Goal: Task Accomplishment & Management: Complete application form

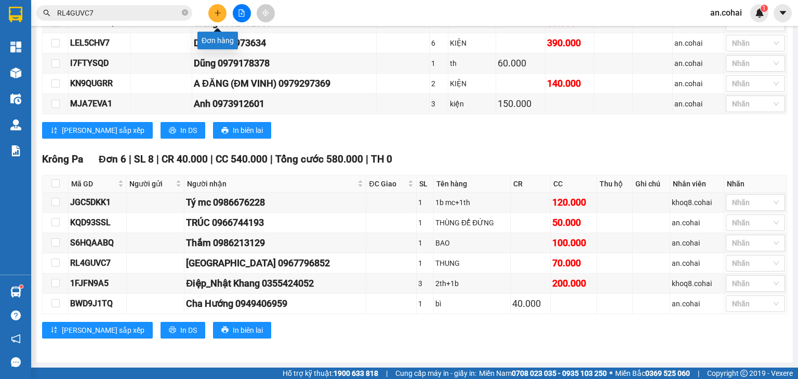
click at [216, 13] on icon "plus" at bounding box center [218, 12] width 6 height 1
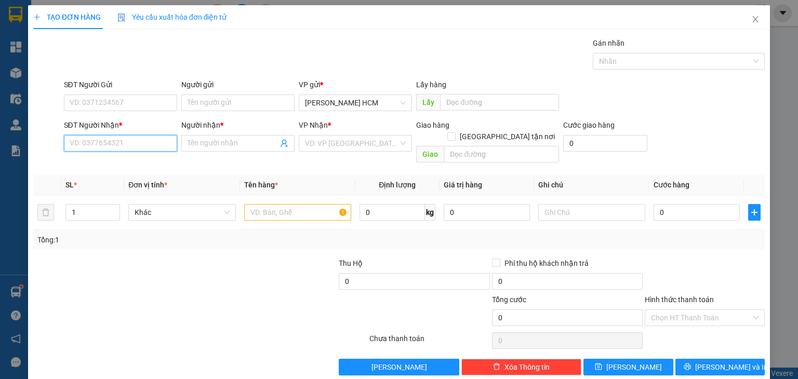
click at [136, 142] on input "SĐT Người Nhận *" at bounding box center [120, 143] width 113 height 17
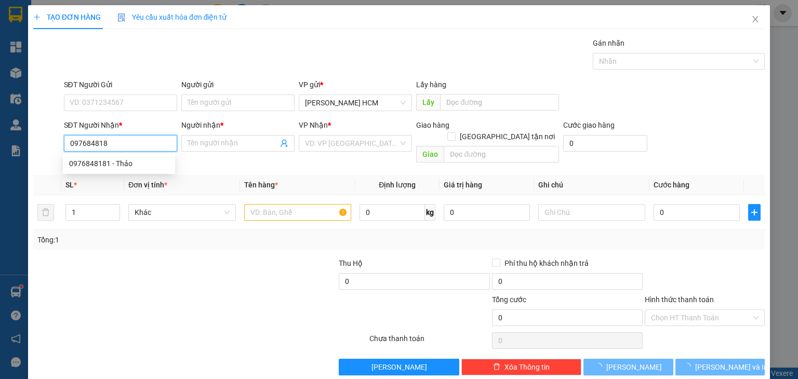
type input "0976848181"
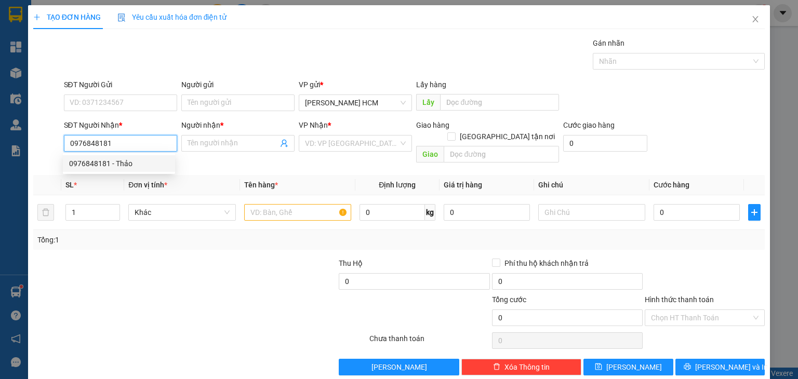
click at [131, 167] on div "0976848181 - Thảo" at bounding box center [119, 163] width 100 height 11
type input "Thảo"
type input "0976848181"
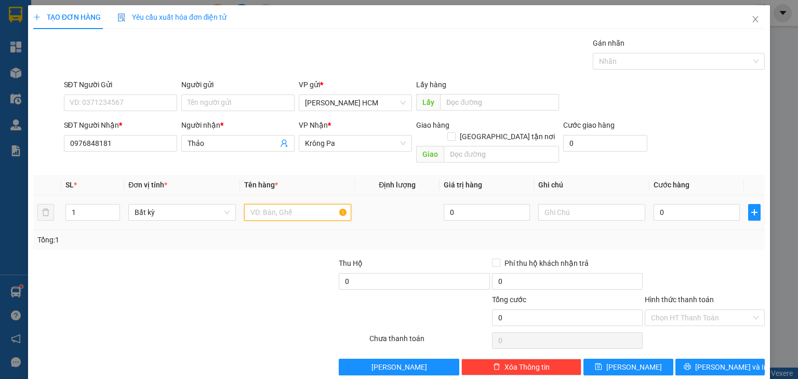
click at [286, 204] on input "text" at bounding box center [297, 212] width 107 height 17
type input "THUNG"
click at [654, 204] on input "0" at bounding box center [697, 212] width 86 height 17
type input "008"
type input "8"
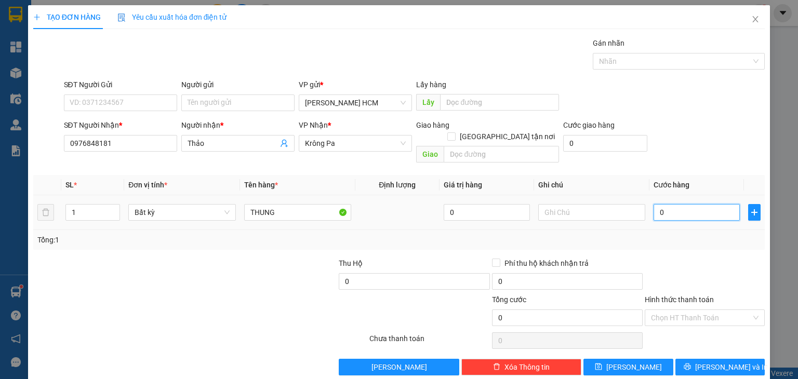
type input "8"
type input "0.080"
type input "80"
type input "80.000"
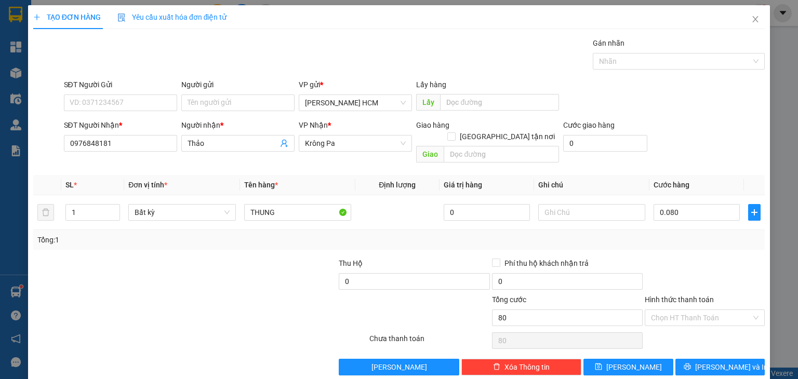
type input "80.000"
click at [732, 258] on div at bounding box center [705, 276] width 122 height 36
click at [688, 359] on button "Lưu và In" at bounding box center [721, 367] width 90 height 17
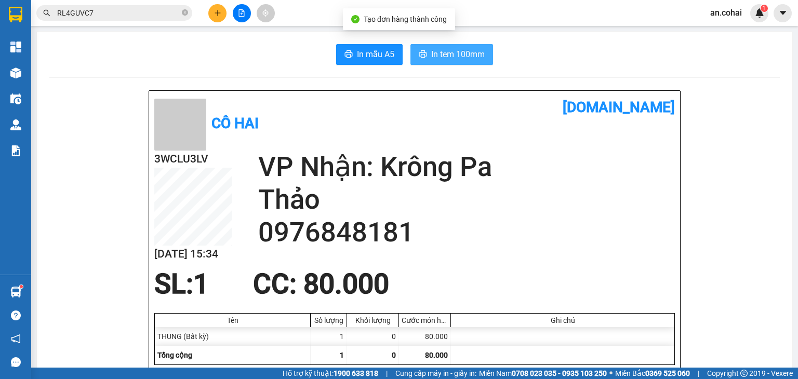
click at [447, 59] on span "In tem 100mm" at bounding box center [458, 54] width 54 height 13
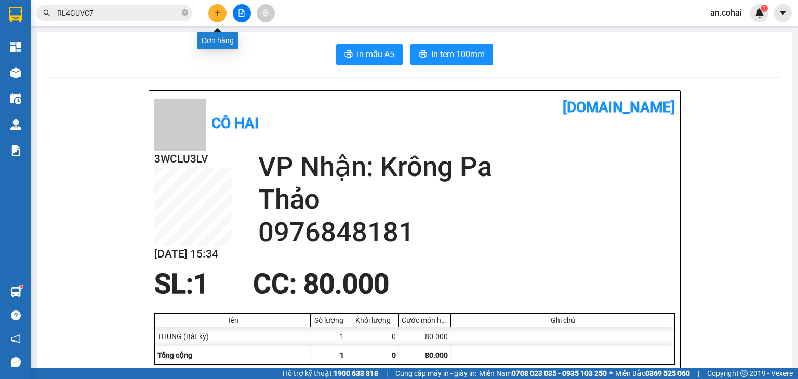
click at [217, 13] on icon "plus" at bounding box center [218, 12] width 6 height 1
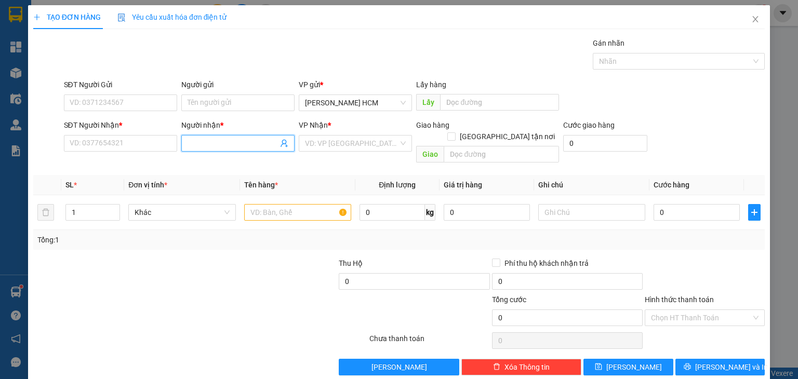
click at [206, 142] on input "Người nhận *" at bounding box center [233, 143] width 90 height 11
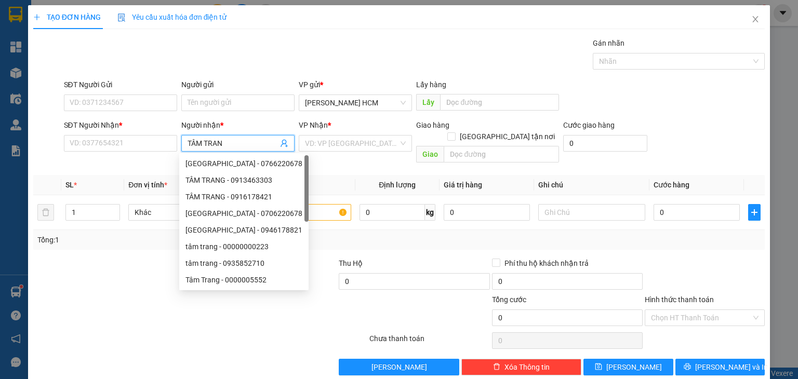
type input "TÂM TRANG"
click at [751, 21] on icon "close" at bounding box center [755, 19] width 8 height 8
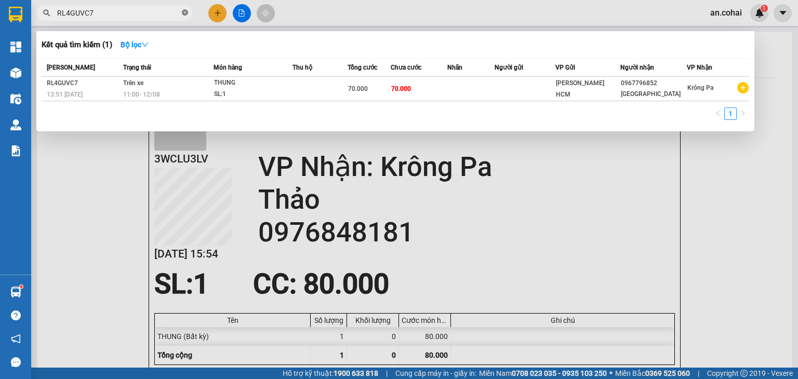
click at [187, 15] on icon "close-circle" at bounding box center [185, 12] width 6 height 6
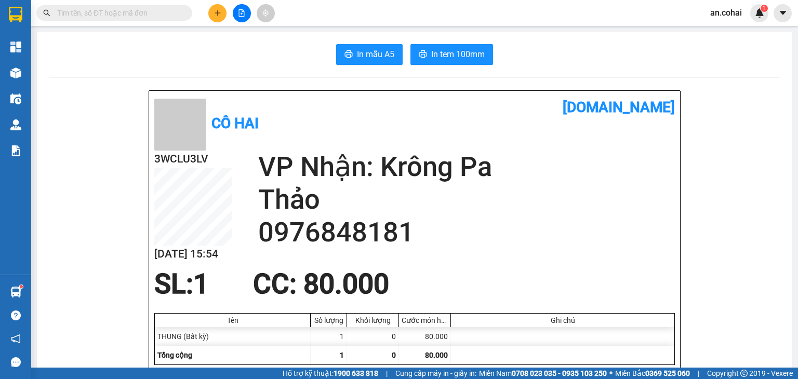
click at [133, 7] on input "text" at bounding box center [118, 12] width 123 height 11
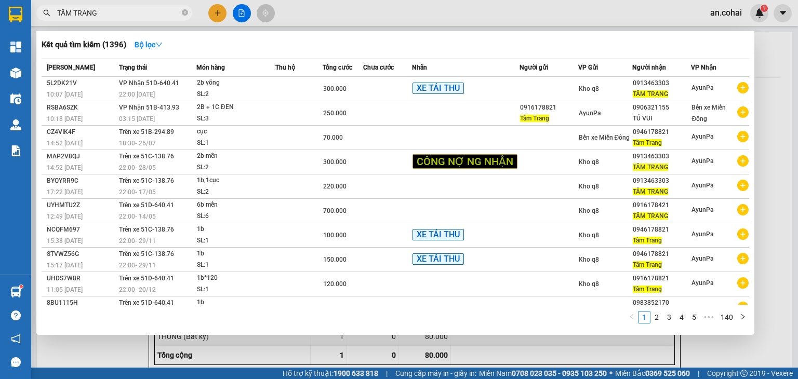
type input "TÂM TRANG"
click at [225, 15] on div at bounding box center [399, 189] width 798 height 379
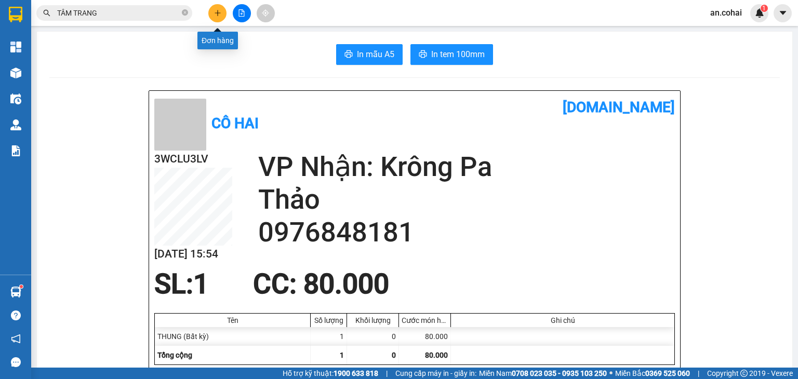
click at [213, 11] on button at bounding box center [217, 13] width 18 height 18
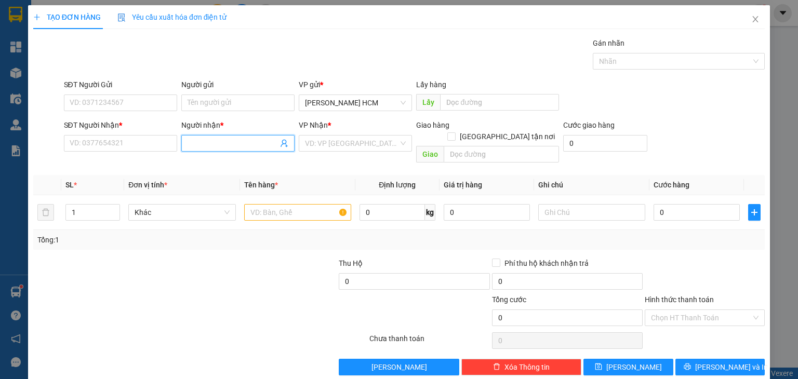
click at [258, 135] on span at bounding box center [237, 143] width 113 height 17
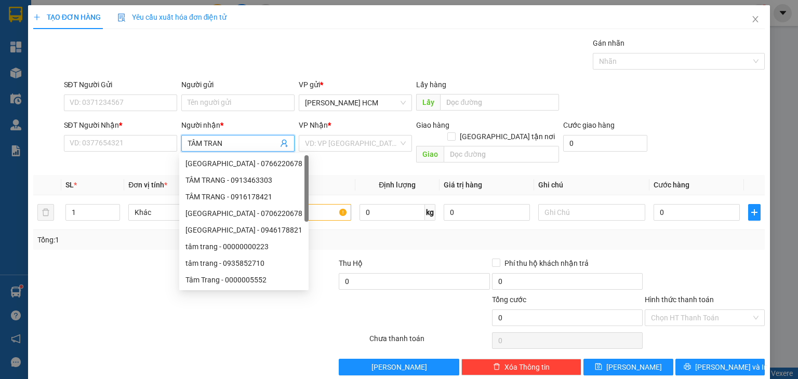
type input "TÂM TRANG"
click at [261, 183] on div "TÂM TRANG - 0913463303" at bounding box center [244, 180] width 117 height 11
type input "0913463303"
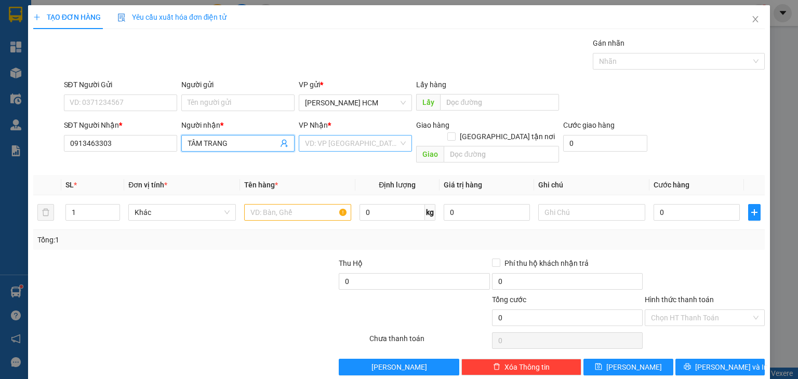
type input "TÂM TRANG"
click at [339, 142] on input "search" at bounding box center [352, 144] width 94 height 16
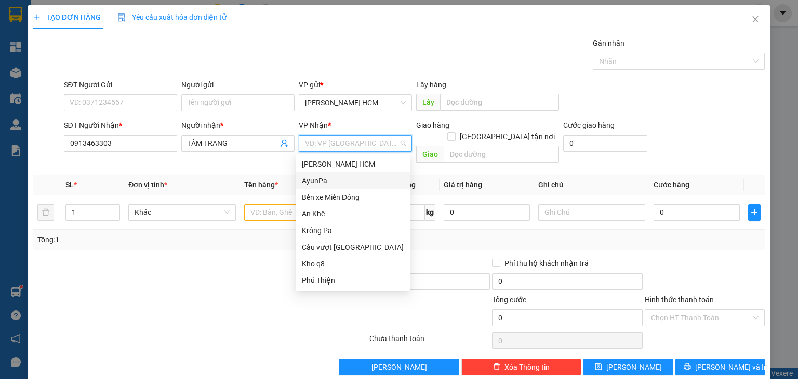
click at [335, 187] on div "AyunPa" at bounding box center [353, 181] width 114 height 17
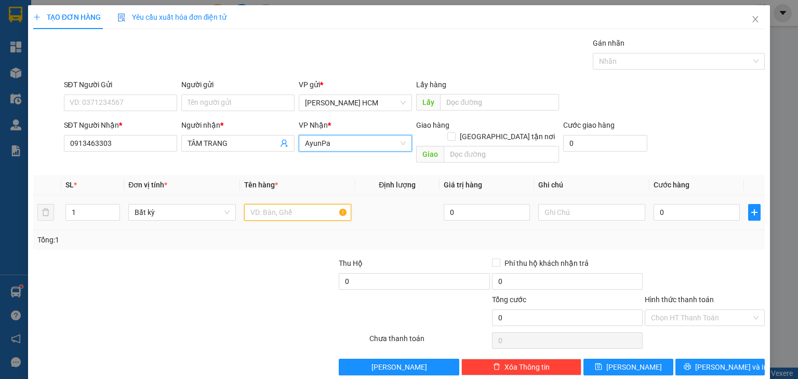
click at [300, 206] on input "text" at bounding box center [297, 212] width 107 height 17
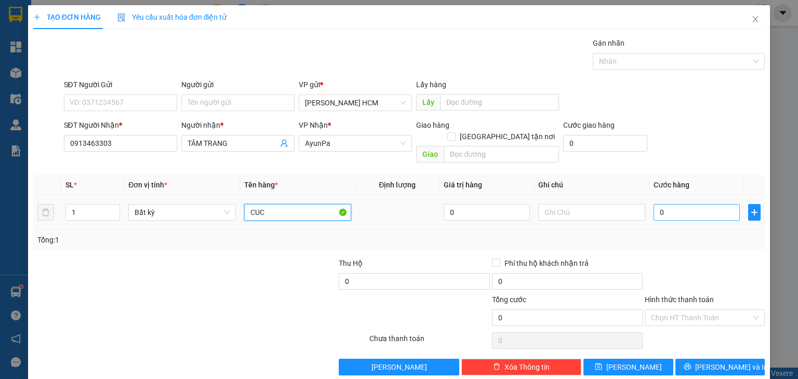
type input "CUC"
click at [654, 205] on input "0" at bounding box center [697, 212] width 86 height 17
type input "008"
type input "8"
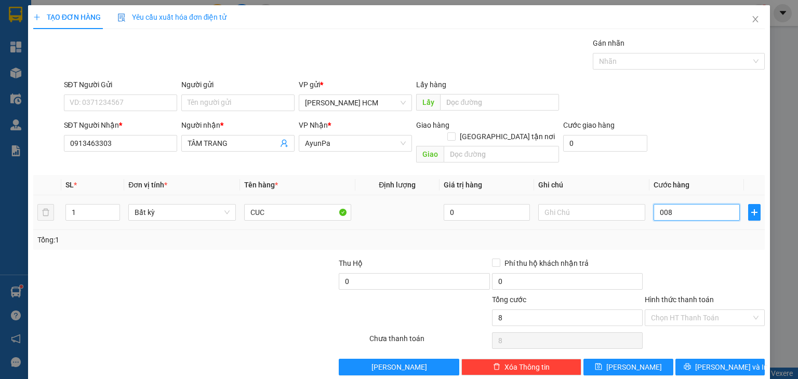
type input "0.080"
type input "80"
type input "80.000"
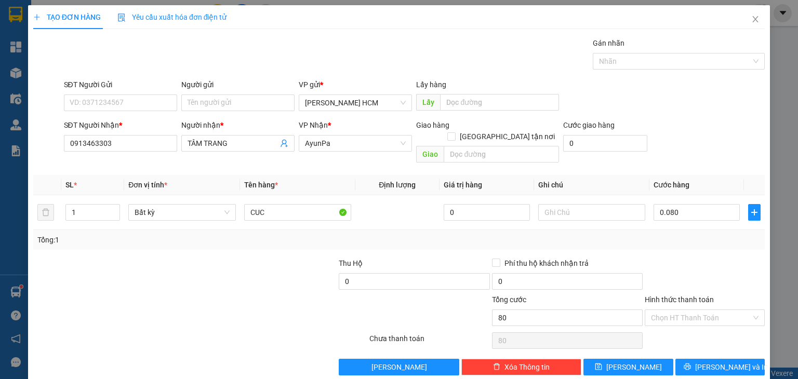
type input "80.000"
click at [701, 258] on div at bounding box center [705, 276] width 122 height 36
click at [665, 206] on input "80.000" at bounding box center [697, 212] width 86 height 17
click at [664, 205] on input "80.000" at bounding box center [697, 212] width 86 height 17
click at [655, 204] on input "80.000" at bounding box center [697, 212] width 86 height 17
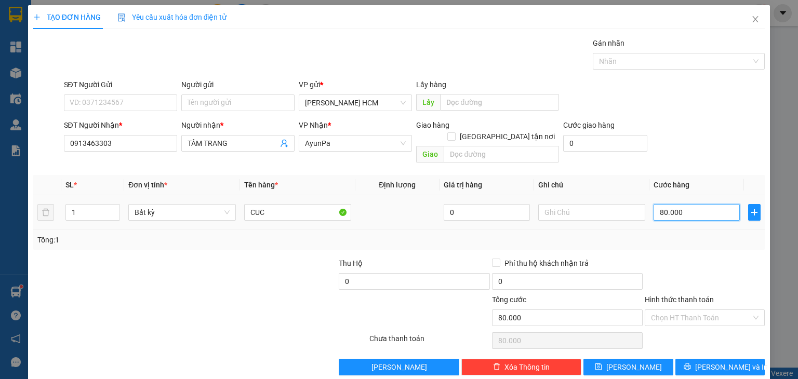
type input "8.000"
type input "000"
type input "0"
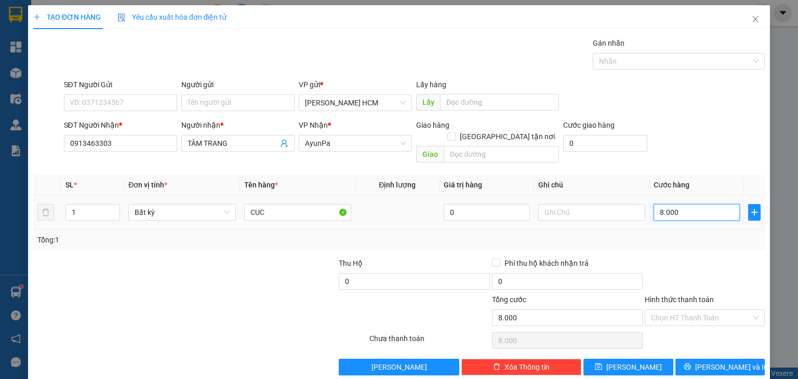
type input "0"
type input "00.007"
type input "7"
type input "7.000"
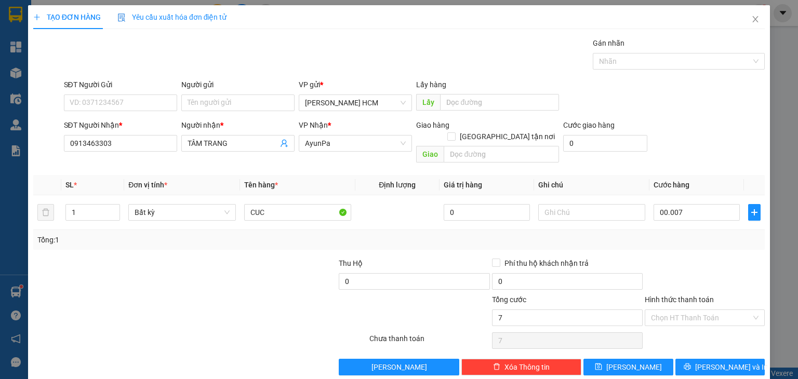
type input "7.000"
click at [710, 266] on div at bounding box center [705, 276] width 122 height 36
click at [679, 204] on input "7.000" at bounding box center [697, 212] width 86 height 17
type input "0"
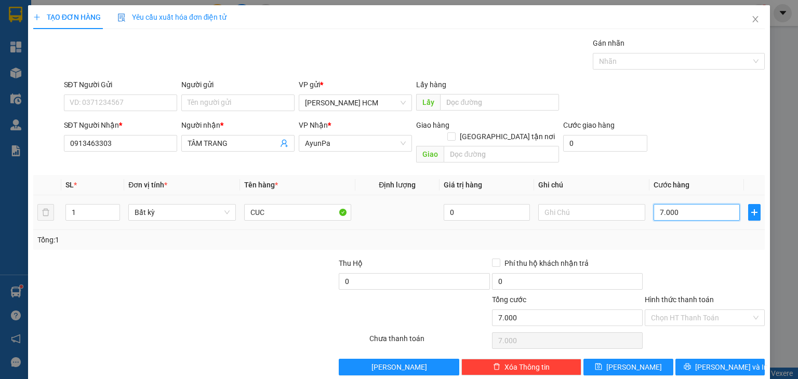
type input "0"
type input "007"
type input "7"
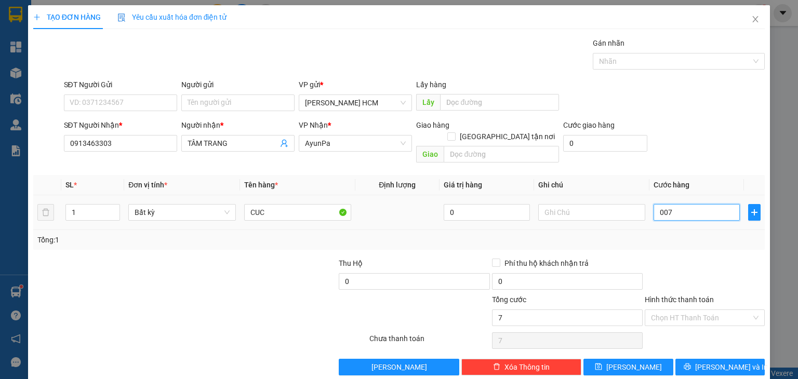
type input "0.070"
type input "70"
type input "70.000"
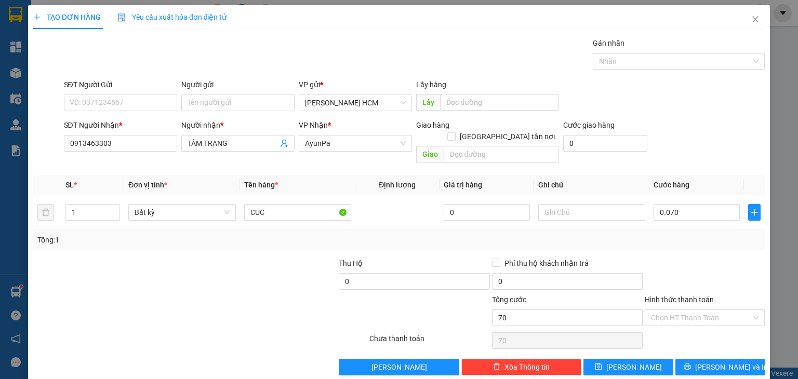
type input "70.000"
click at [720, 258] on div at bounding box center [705, 276] width 122 height 36
click at [711, 362] on span "Lưu và In" at bounding box center [731, 367] width 73 height 11
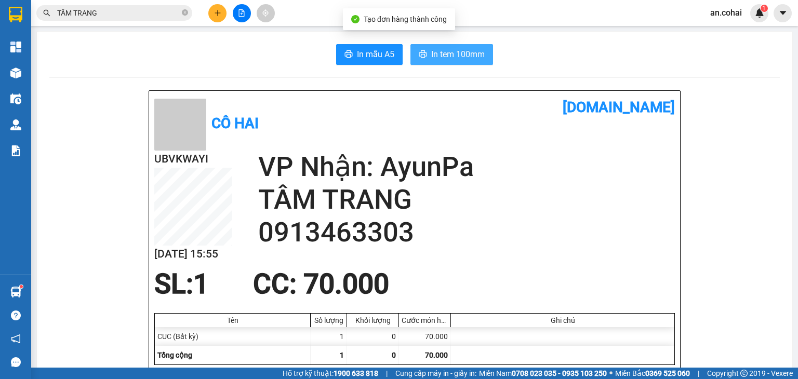
click at [424, 46] on button "In tem 100mm" at bounding box center [452, 54] width 83 height 21
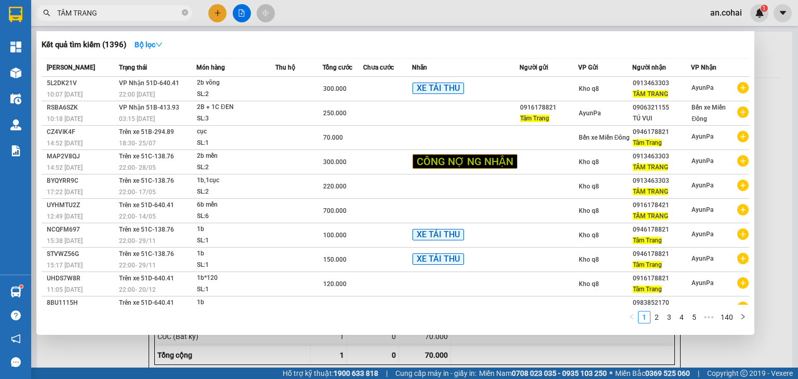
click at [139, 12] on input "TÂM TRANG" at bounding box center [118, 12] width 123 height 11
type input "T"
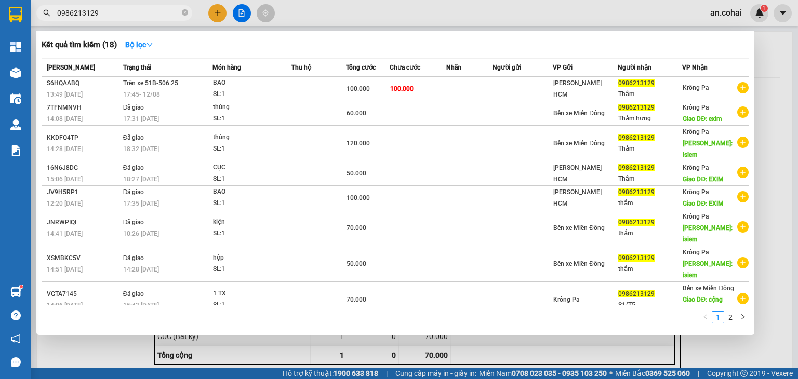
type input "0986213129"
click at [212, 17] on div at bounding box center [399, 189] width 798 height 379
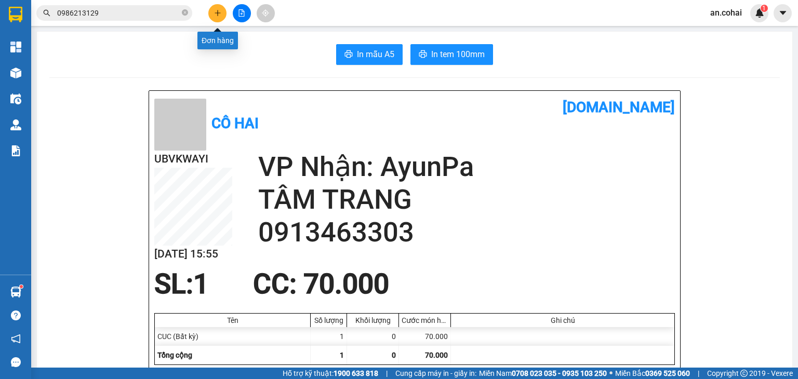
click at [218, 18] on button at bounding box center [217, 13] width 18 height 18
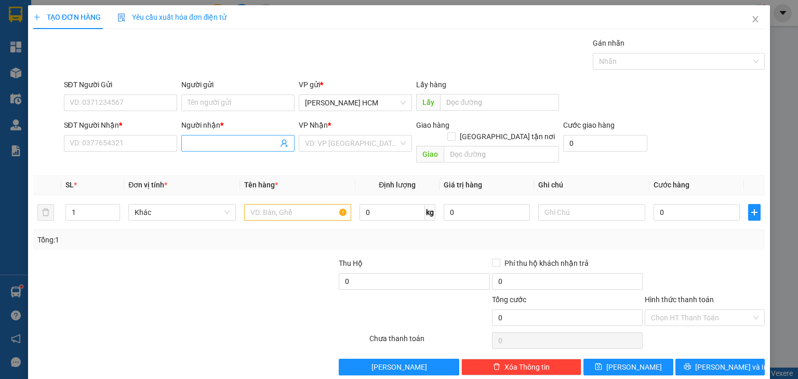
click at [225, 136] on span at bounding box center [237, 143] width 113 height 17
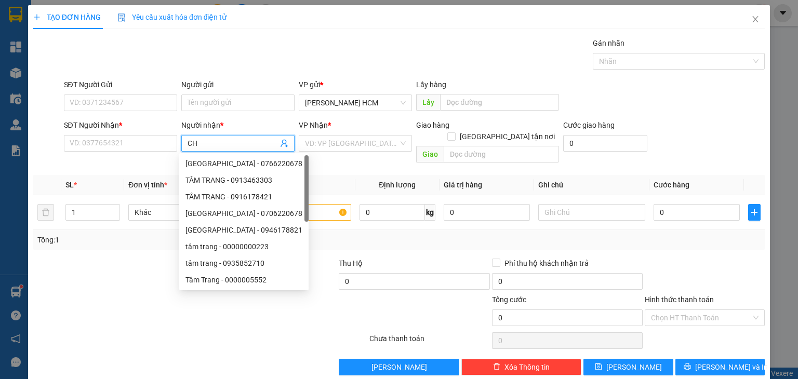
type input "C"
type input "chánh"
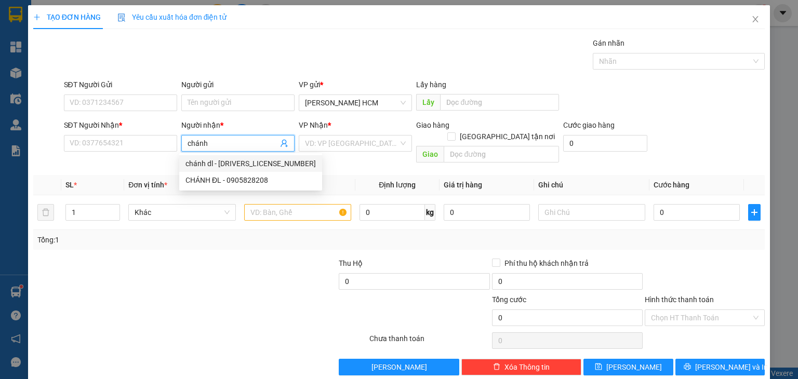
click at [249, 161] on div "chánh dl - 0973317179" at bounding box center [251, 163] width 130 height 11
type input "0973317179"
type input "[PERSON_NAME]"
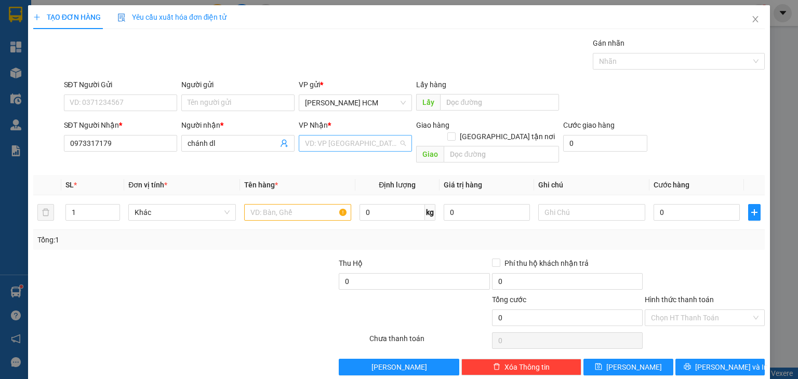
click at [306, 146] on input "search" at bounding box center [352, 144] width 94 height 16
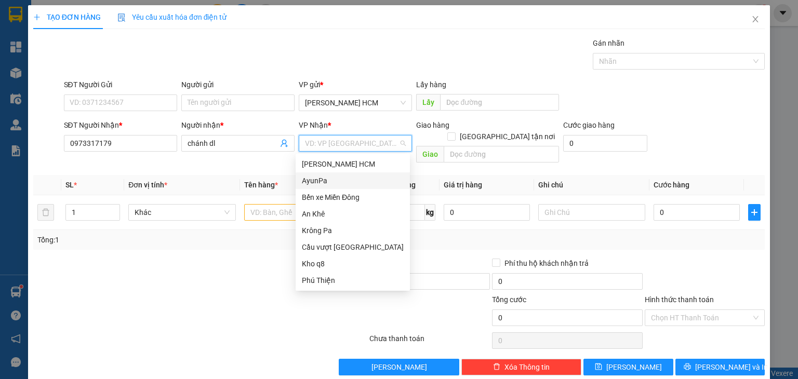
click at [320, 181] on div "AyunPa" at bounding box center [353, 180] width 102 height 11
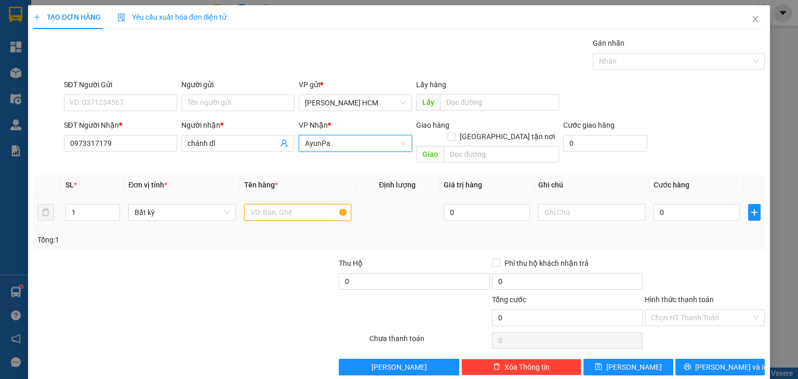
click at [284, 204] on input "text" at bounding box center [297, 212] width 107 height 17
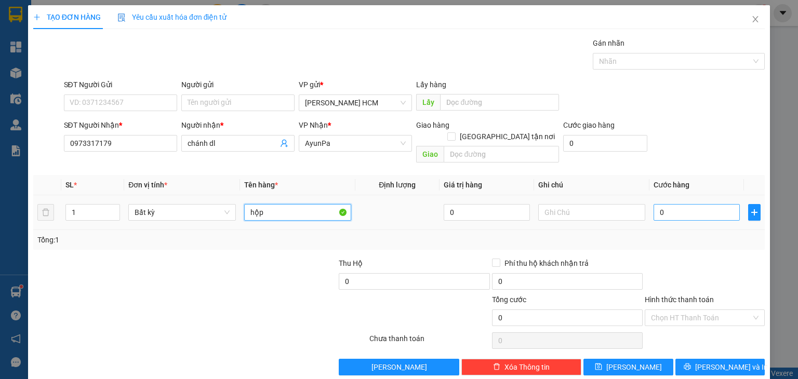
type input "hộp"
click at [654, 204] on input "0" at bounding box center [697, 212] width 86 height 17
type input "40"
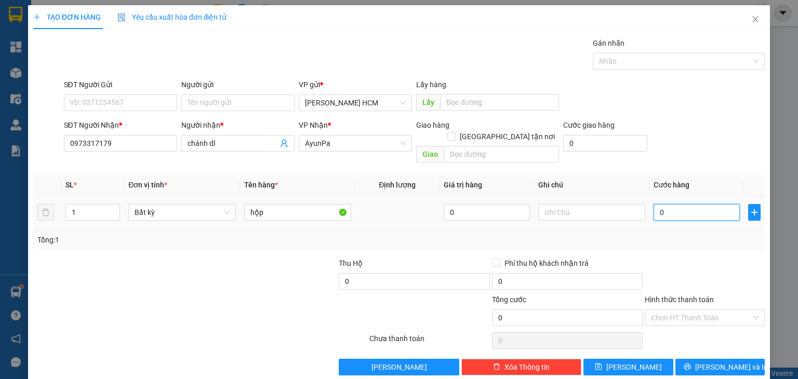
type input "40"
type input "40.000"
click at [652, 234] on div "Tổng: 1" at bounding box center [398, 239] width 723 height 11
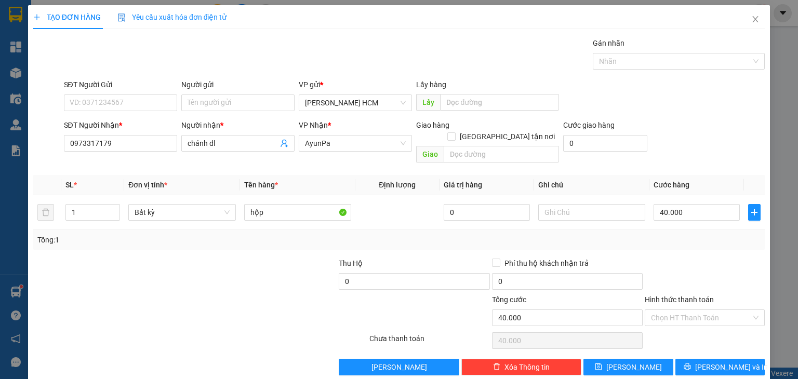
click at [691, 296] on div "Hình thức thanh toán" at bounding box center [705, 302] width 120 height 16
click at [698, 310] on input "Hình thức thanh toán" at bounding box center [701, 318] width 100 height 16
click at [686, 329] on div "Tại văn phòng" at bounding box center [698, 326] width 107 height 11
click at [697, 359] on button "Lưu và In" at bounding box center [721, 367] width 90 height 17
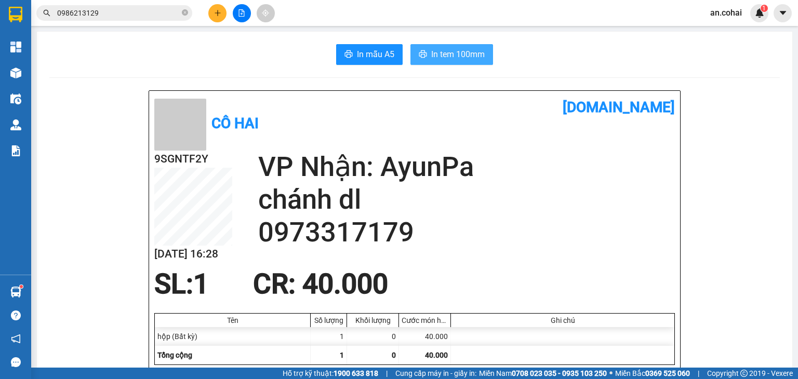
click at [434, 61] on button "In tem 100mm" at bounding box center [452, 54] width 83 height 21
click at [218, 18] on button at bounding box center [217, 13] width 18 height 18
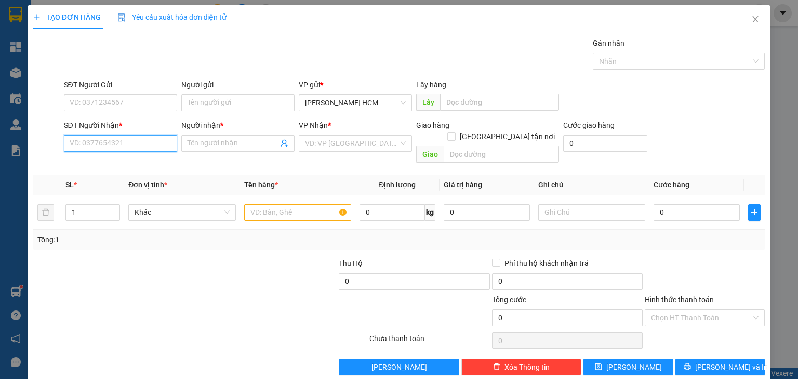
drag, startPoint x: 141, startPoint y: 139, endPoint x: 120, endPoint y: 128, distance: 24.2
click at [140, 139] on input "SĐT Người Nhận *" at bounding box center [120, 143] width 113 height 17
click at [193, 144] on input "Người nhận *" at bounding box center [233, 143] width 90 height 11
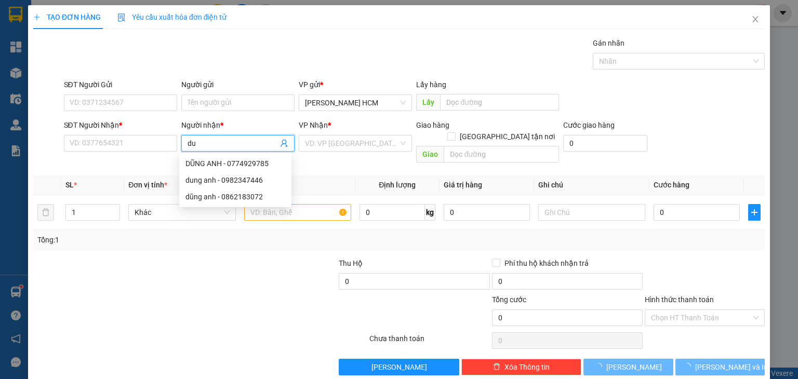
type input "d"
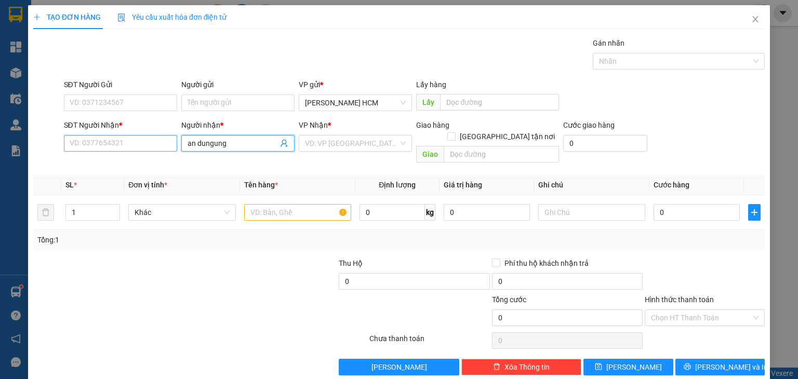
type input "an dungung"
click at [151, 143] on input "SĐT Người Nhận *" at bounding box center [120, 143] width 113 height 17
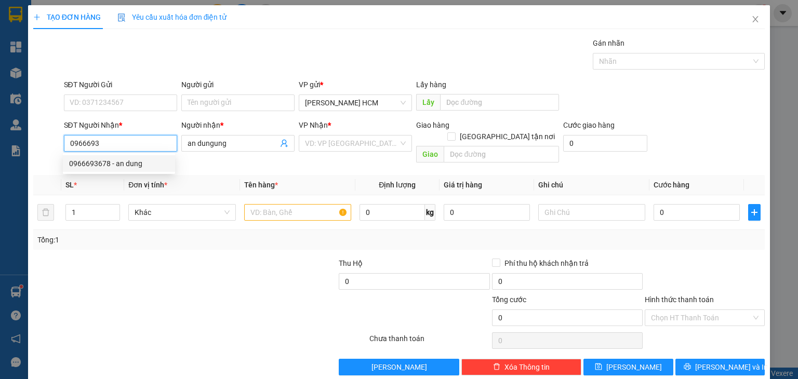
click at [128, 161] on div "0966693678 - an dung" at bounding box center [119, 163] width 100 height 11
type input "0966693678"
type input "an dung"
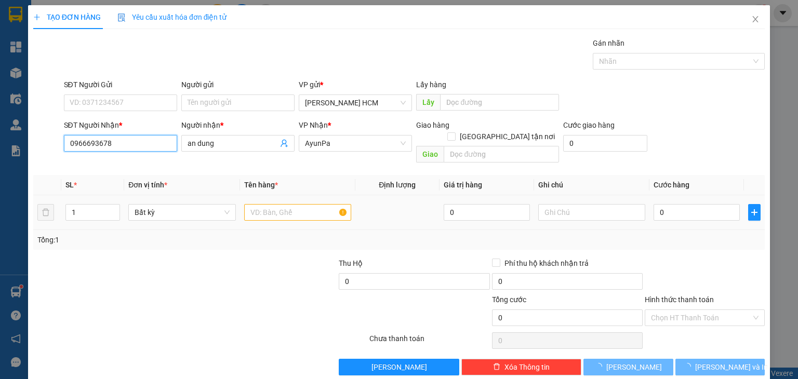
type input "0966693678"
click at [283, 204] on input "text" at bounding box center [297, 212] width 107 height 17
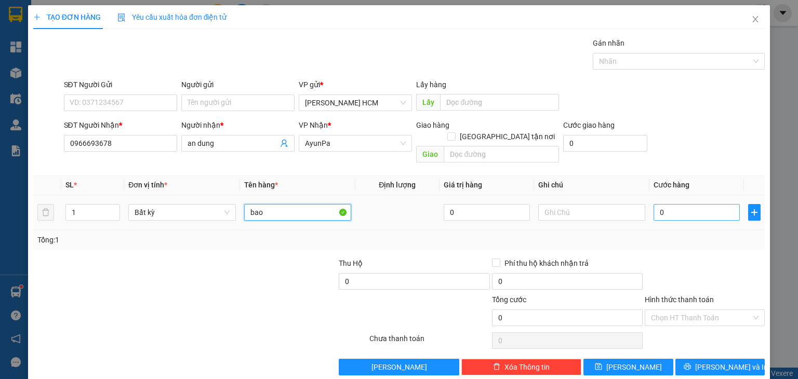
type input "bao"
click at [656, 204] on input "0" at bounding box center [697, 212] width 86 height 17
click at [654, 204] on input "0" at bounding box center [697, 212] width 86 height 17
click at [655, 204] on input "0" at bounding box center [697, 212] width 86 height 17
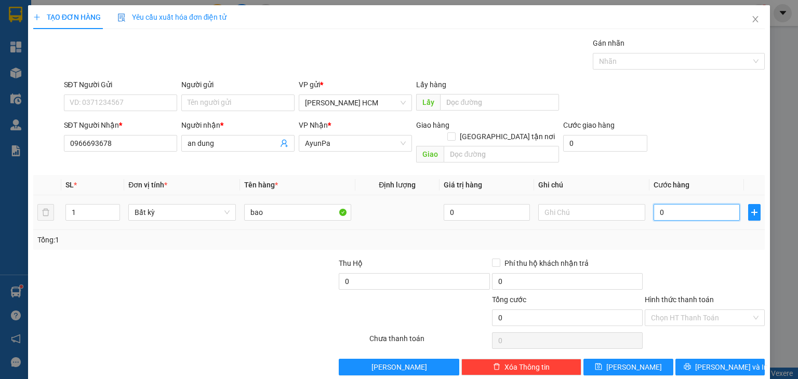
click at [654, 204] on input "0" at bounding box center [697, 212] width 86 height 17
type input "80"
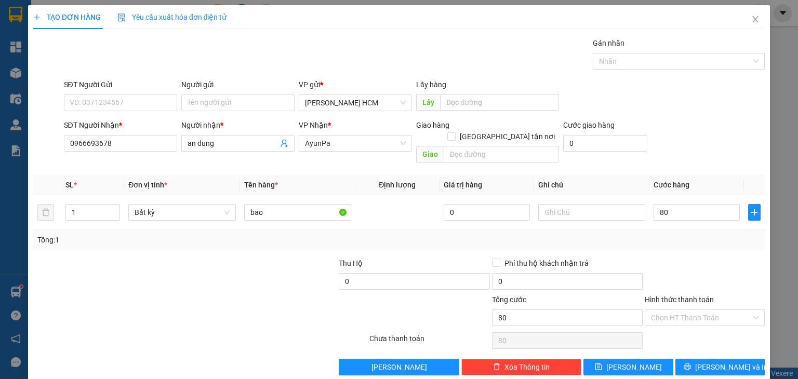
type input "80.000"
click at [680, 258] on div at bounding box center [705, 276] width 122 height 36
click at [728, 362] on span "Lưu và In" at bounding box center [731, 367] width 73 height 11
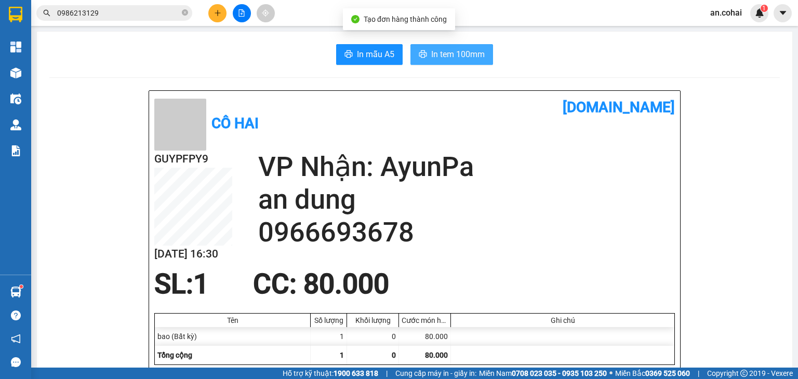
click at [467, 63] on button "In tem 100mm" at bounding box center [452, 54] width 83 height 21
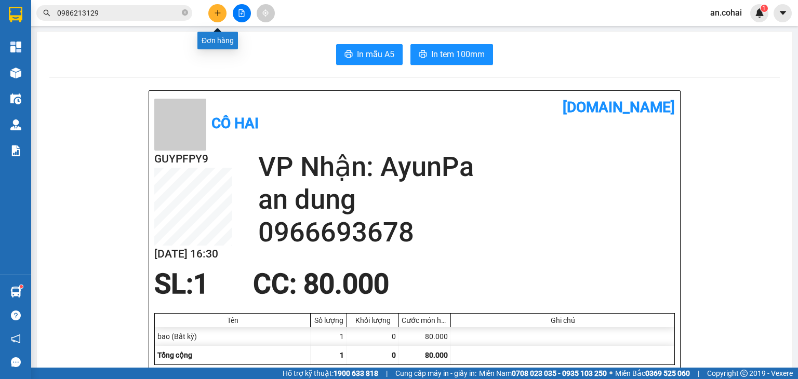
click at [216, 9] on button at bounding box center [217, 13] width 18 height 18
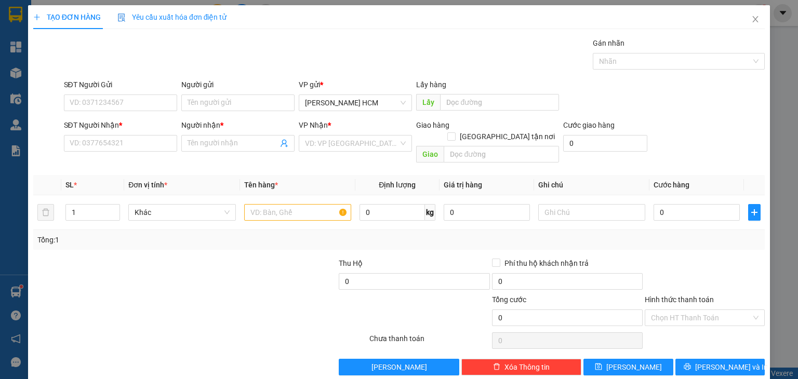
click at [145, 134] on div "SĐT Người Nhận *" at bounding box center [120, 128] width 113 height 16
click at [84, 141] on input "SĐT Người Nhận *" at bounding box center [120, 143] width 113 height 17
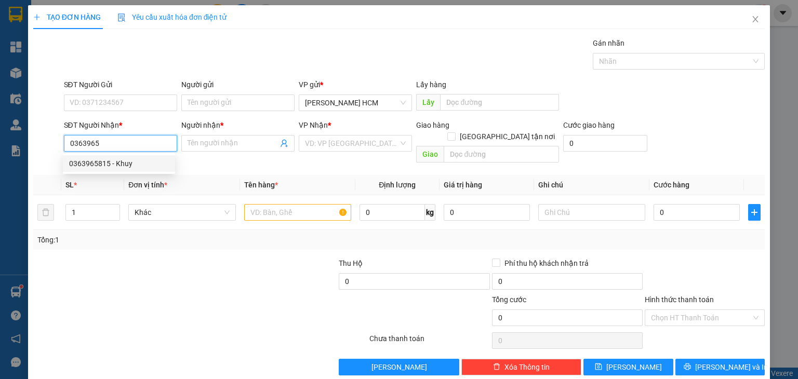
click at [124, 165] on div "0363965815 - Khuy" at bounding box center [119, 163] width 100 height 11
type input "0363965815"
type input "Khuy"
type input "0363965815"
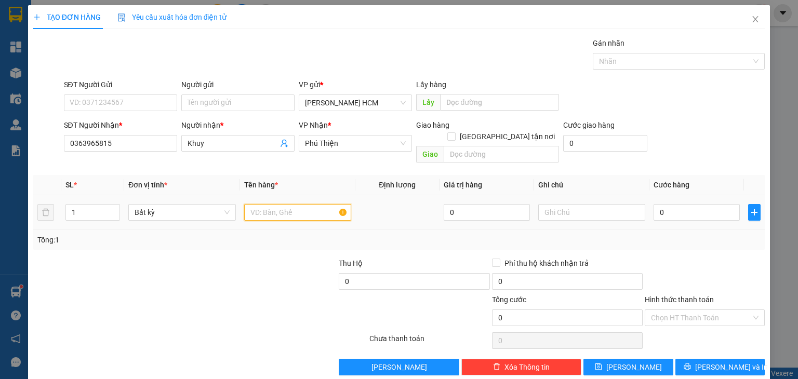
click at [254, 204] on input "text" at bounding box center [297, 212] width 107 height 17
type input "cục"
click at [654, 204] on input "0" at bounding box center [697, 212] width 86 height 17
click at [650, 199] on td "0" at bounding box center [697, 212] width 95 height 35
click at [654, 204] on input "0" at bounding box center [697, 212] width 86 height 17
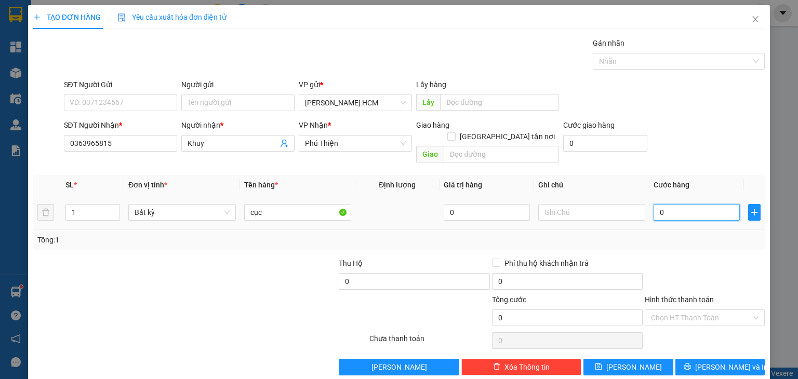
click at [654, 204] on input "0" at bounding box center [697, 212] width 86 height 17
click at [660, 234] on div "Tổng: 1" at bounding box center [398, 239] width 723 height 11
click at [705, 359] on button "Lưu và In" at bounding box center [721, 367] width 90 height 17
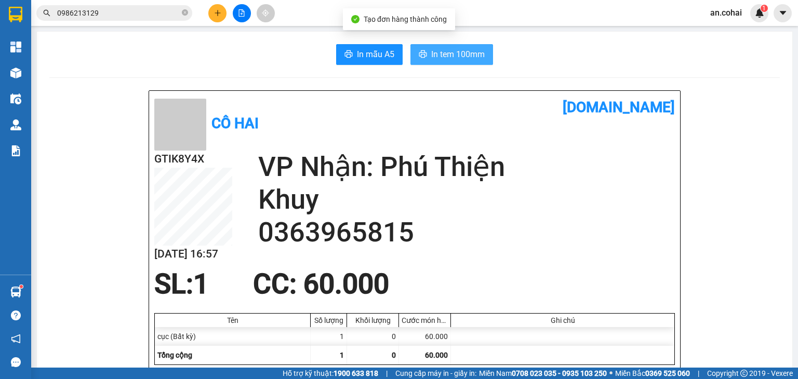
click at [449, 59] on span "In tem 100mm" at bounding box center [458, 54] width 54 height 13
